Goal: Task Accomplishment & Management: Use online tool/utility

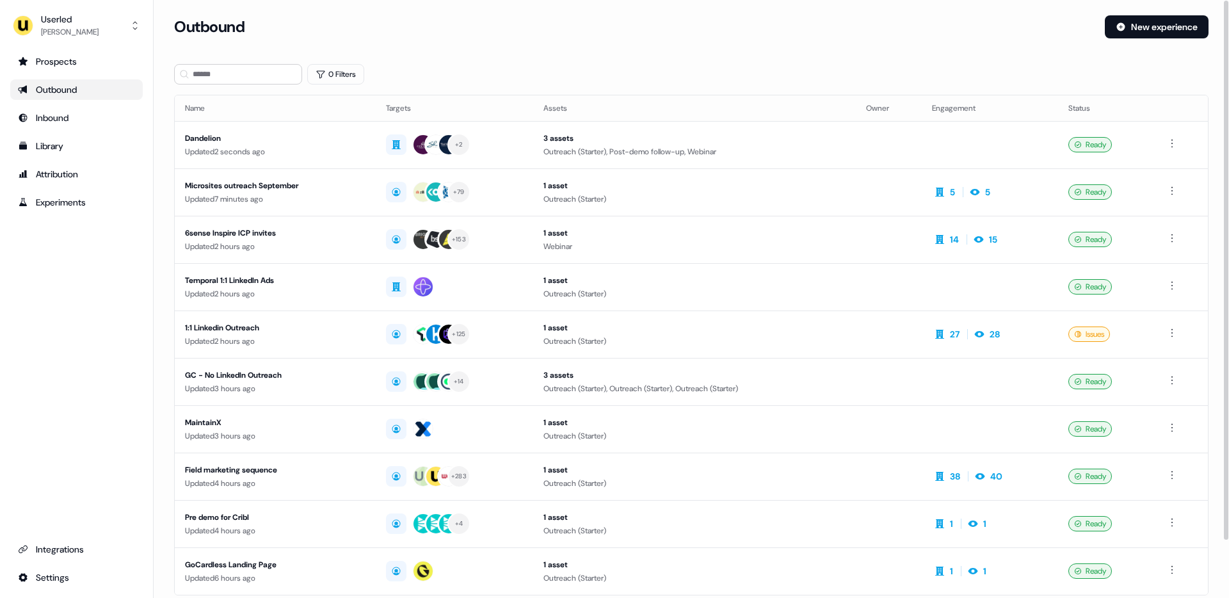
click at [86, 47] on div "Userled Oliver Grogan Prospects Outbound Inbound Library Attribution Experiment…" at bounding box center [77, 299] width 154 height 598
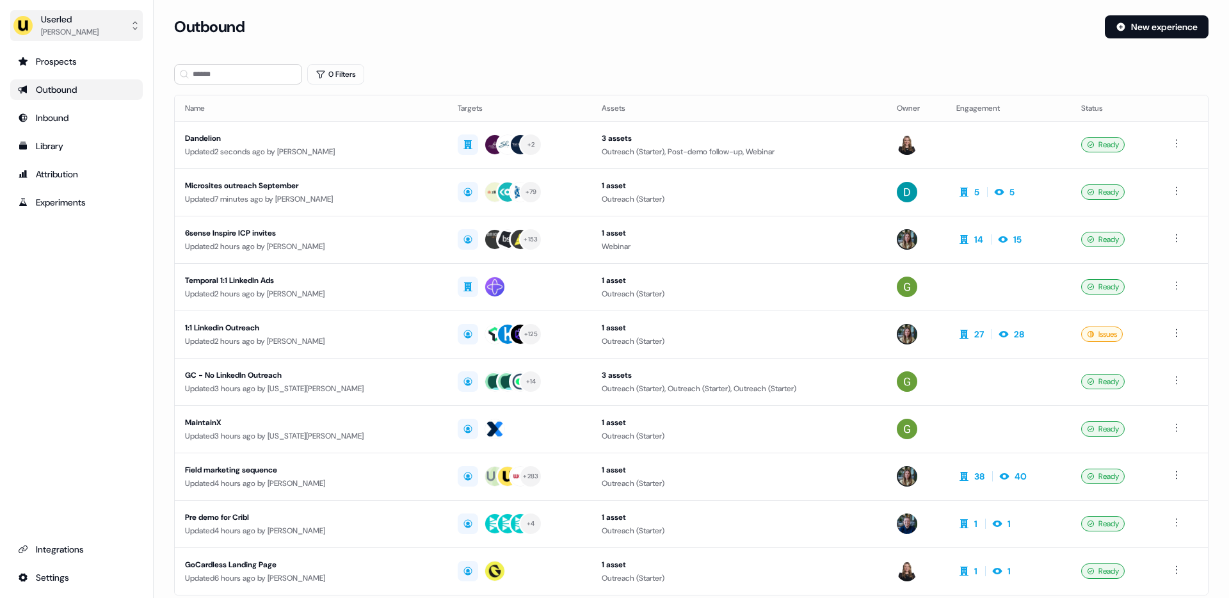
click at [71, 24] on div "Userled" at bounding box center [70, 19] width 58 height 13
click at [72, 63] on div "Impersonate (Admin)" at bounding box center [76, 60] width 122 height 23
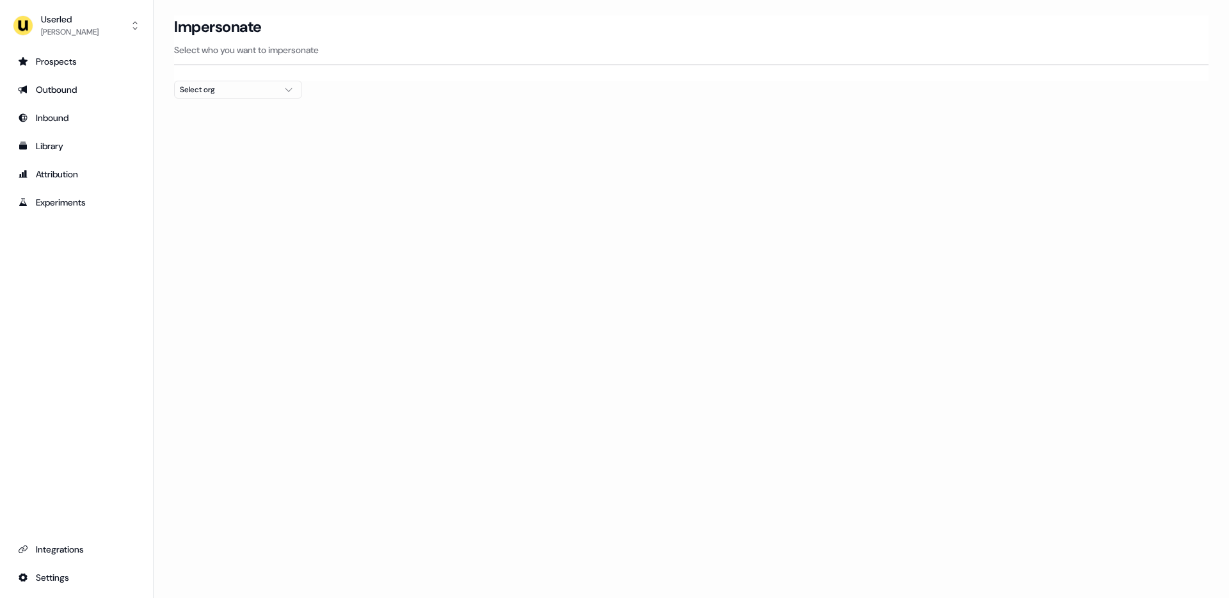
click at [214, 94] on div "Select org" at bounding box center [228, 89] width 96 height 13
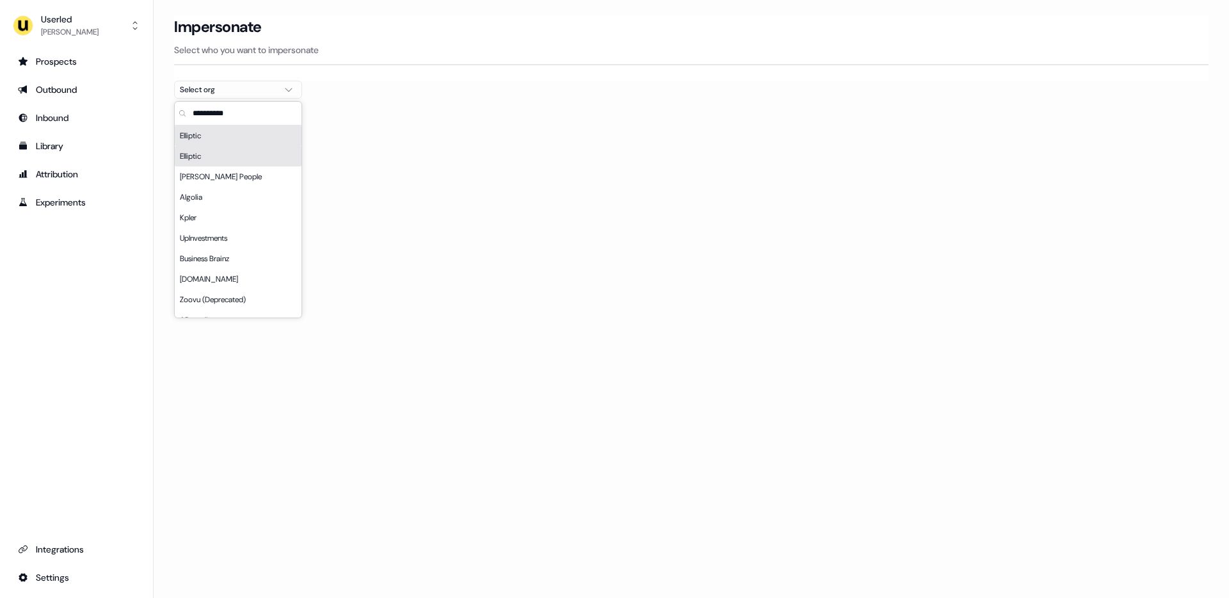
type input "*"
type input "*****"
click at [243, 158] on div "Elliptic" at bounding box center [238, 156] width 127 height 20
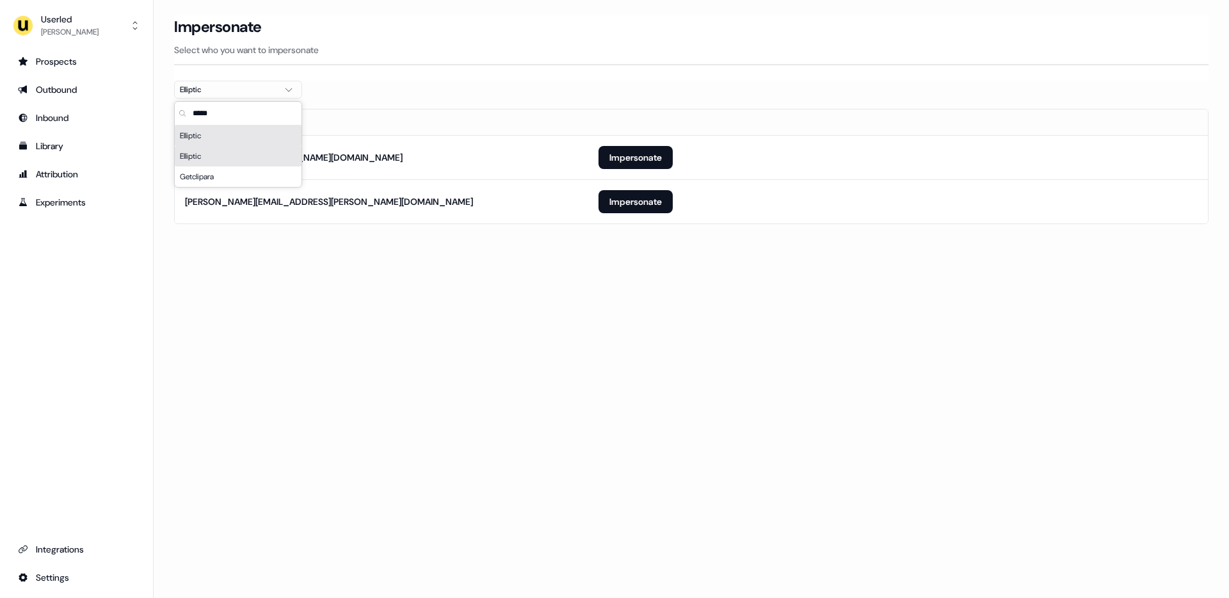
click at [611, 226] on section "Loading... Impersonate Select who you want to impersonate Elliptic Email phill.…" at bounding box center [691, 137] width 1075 height 244
click at [641, 159] on button "Impersonate" at bounding box center [635, 157] width 74 height 23
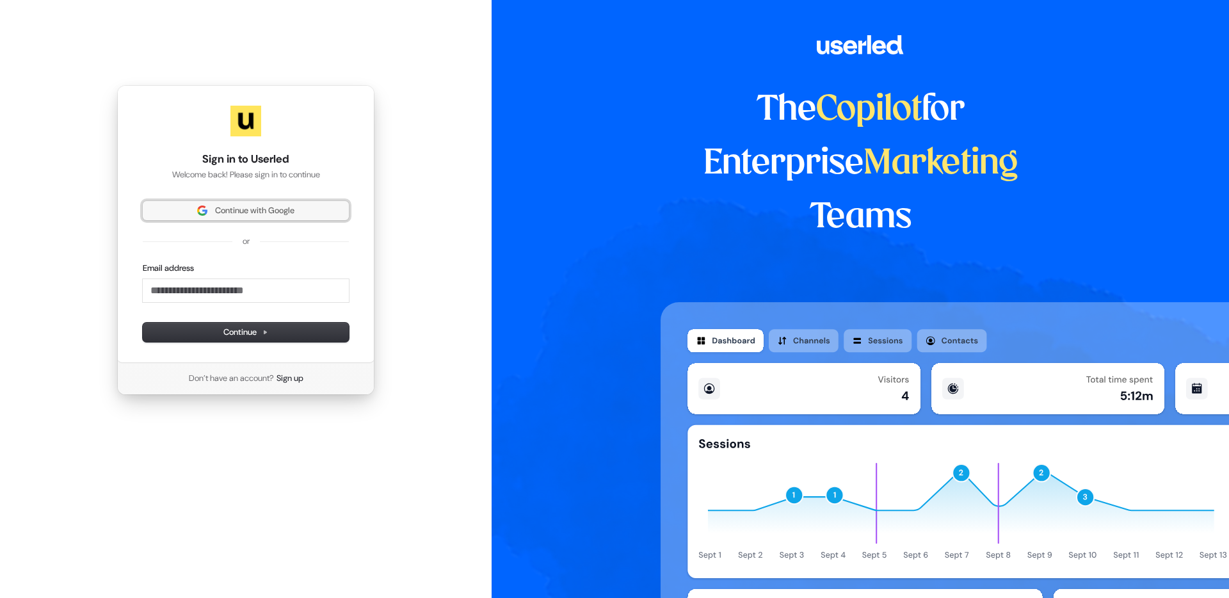
click at [215, 211] on span "Continue with Google" at bounding box center [254, 211] width 79 height 12
